Goal: Task Accomplishment & Management: Complete application form

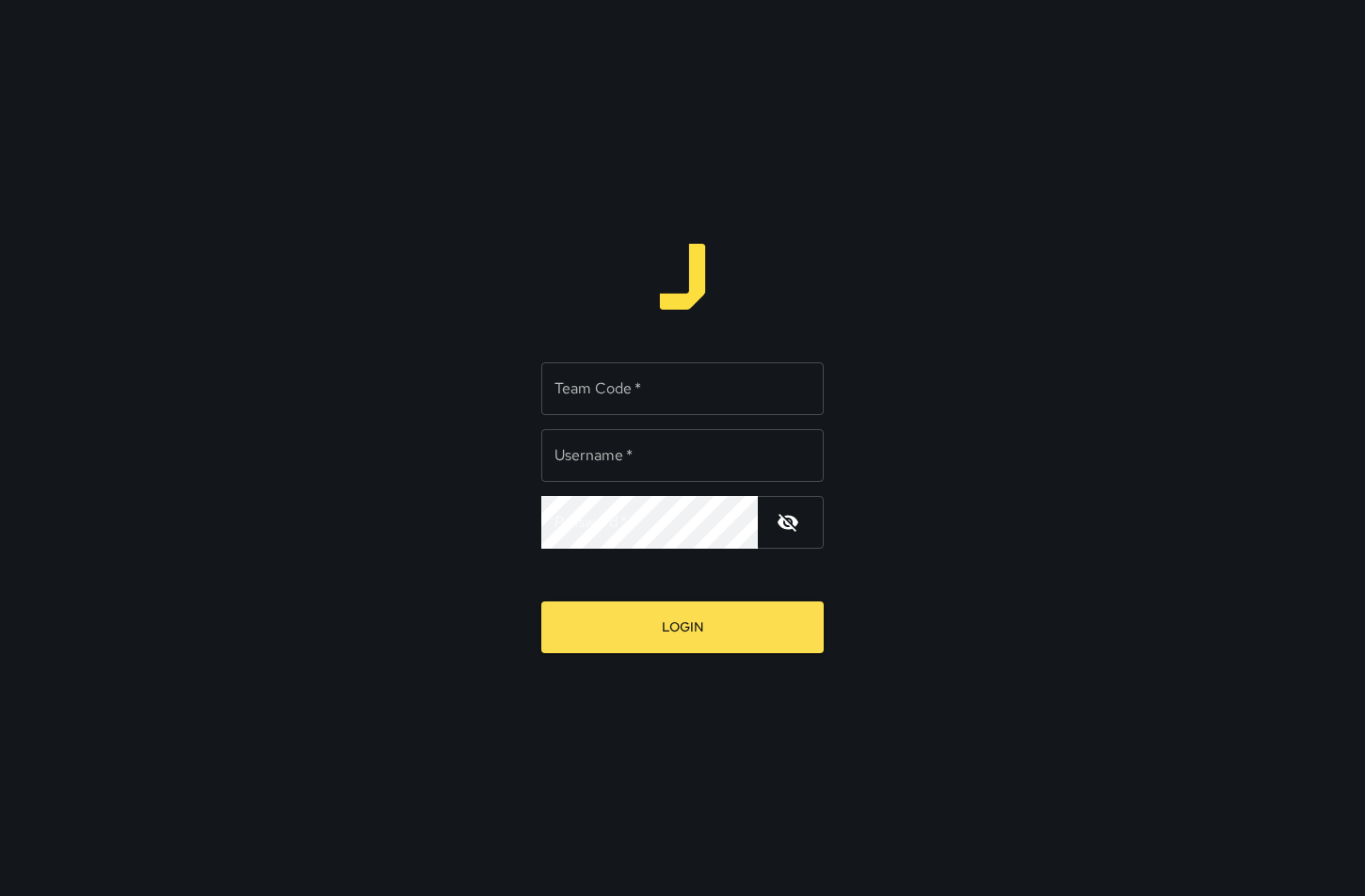
click at [641, 412] on input "Team Code   *" at bounding box center [682, 388] width 282 height 53
click at [650, 492] on div "Team Code   * Team Code   * Username   * Username   * Password   * Password   *" at bounding box center [682, 455] width 282 height 186
click at [796, 391] on input "Team Code   *" at bounding box center [682, 388] width 282 height 53
